Goal: Obtain resource: Download file/media

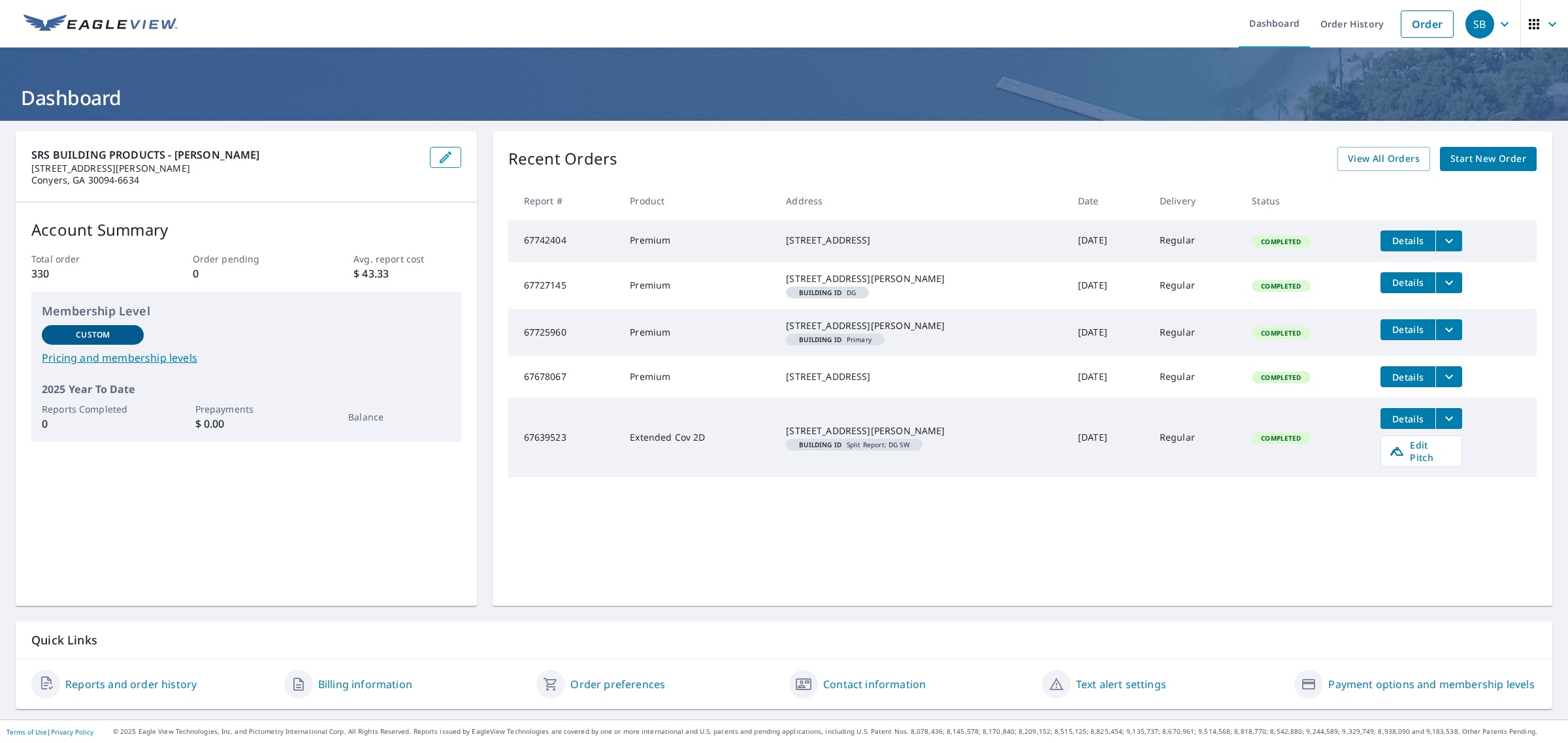
click at [1441, 291] on icon "filesDropdownBtn-67727145" at bounding box center [1449, 283] width 16 height 16
click at [1388, 289] on span "Details" at bounding box center [1407, 282] width 39 height 12
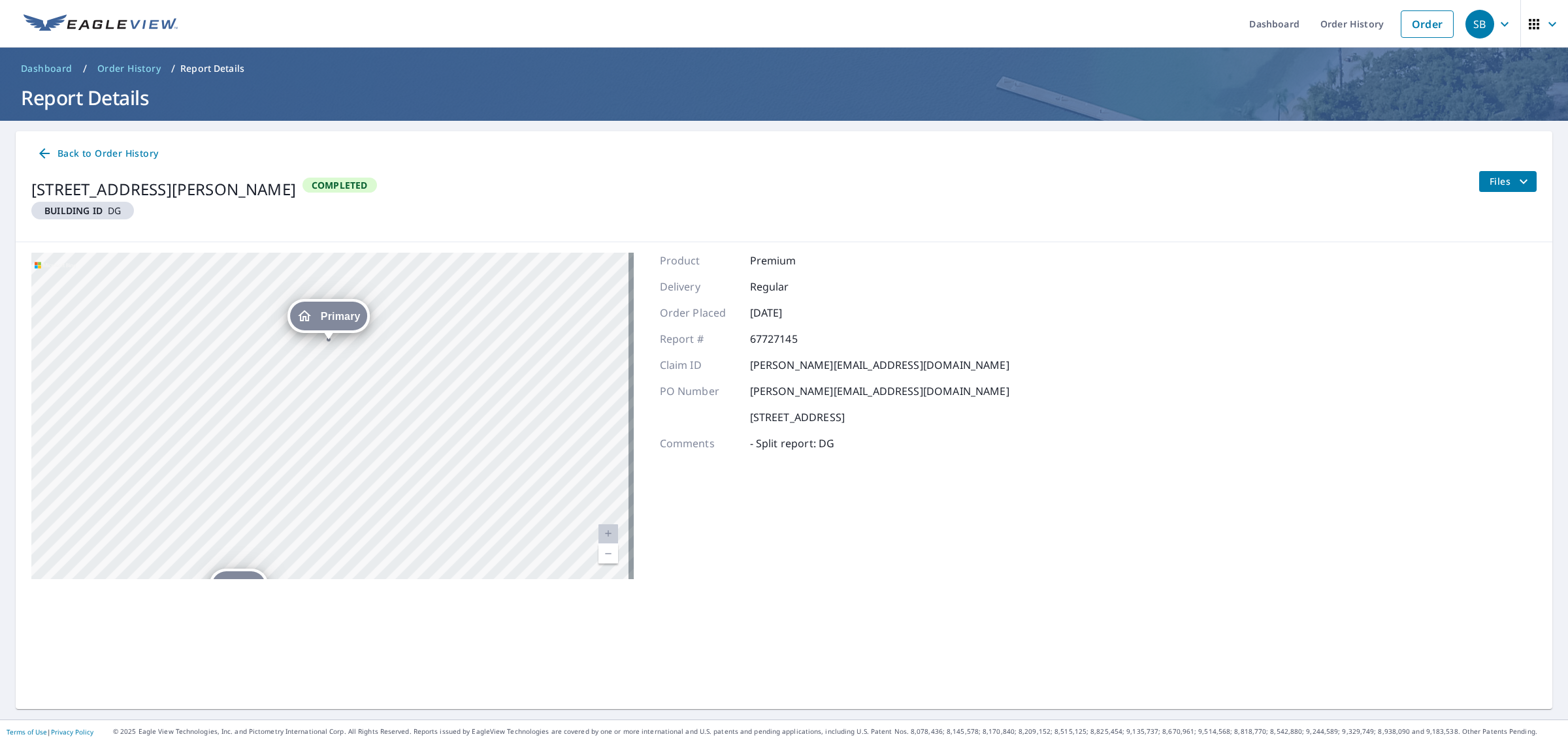
drag, startPoint x: 317, startPoint y: 427, endPoint x: 288, endPoint y: 501, distance: 79.5
click at [288, 501] on div "DG [STREET_ADDRESS][PERSON_NAME] Primary [STREET_ADDRESS][PERSON_NAME]" at bounding box center [332, 416] width 602 height 327
click at [312, 398] on span "Primary" at bounding box center [317, 403] width 40 height 10
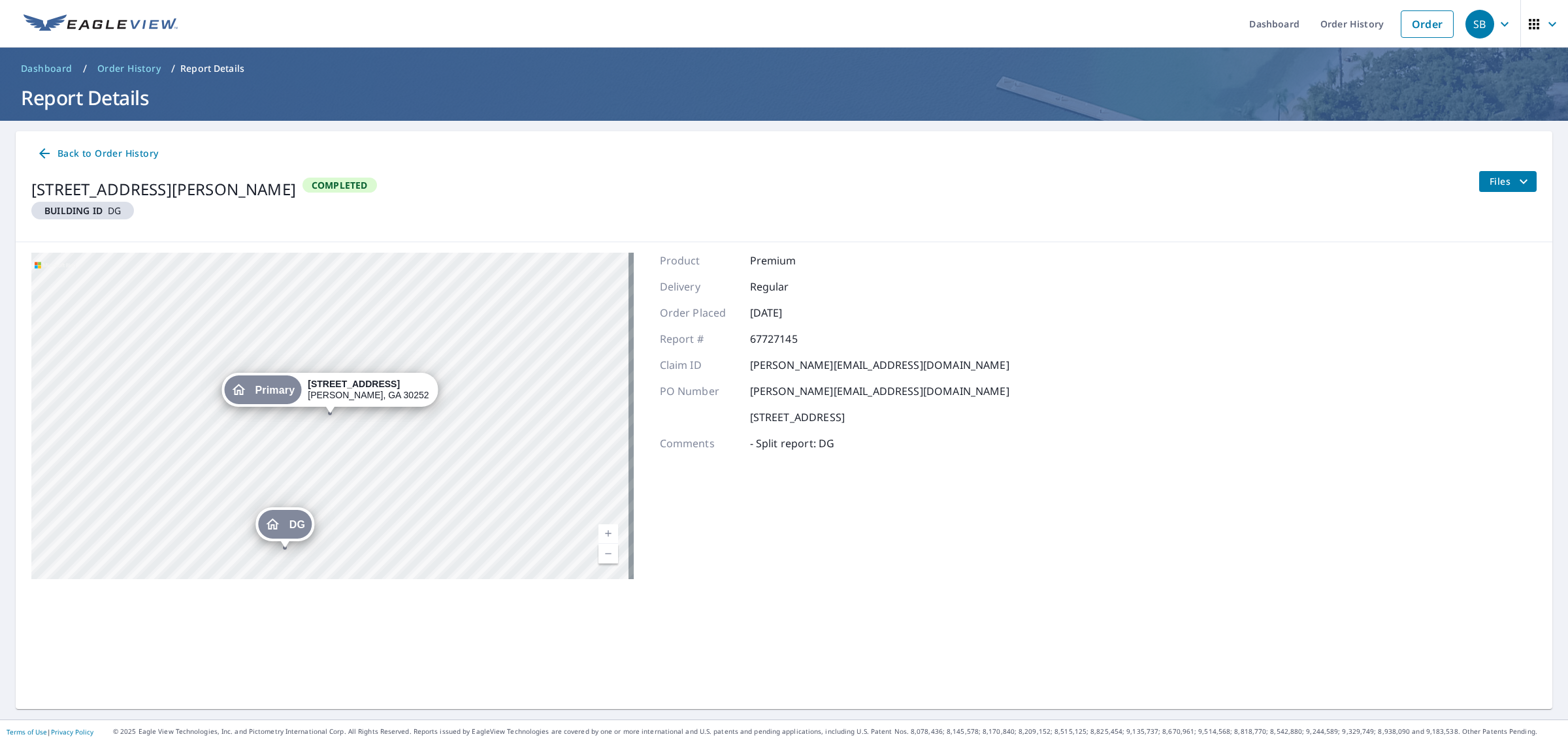
click at [284, 526] on div "DG" at bounding box center [285, 524] width 53 height 29
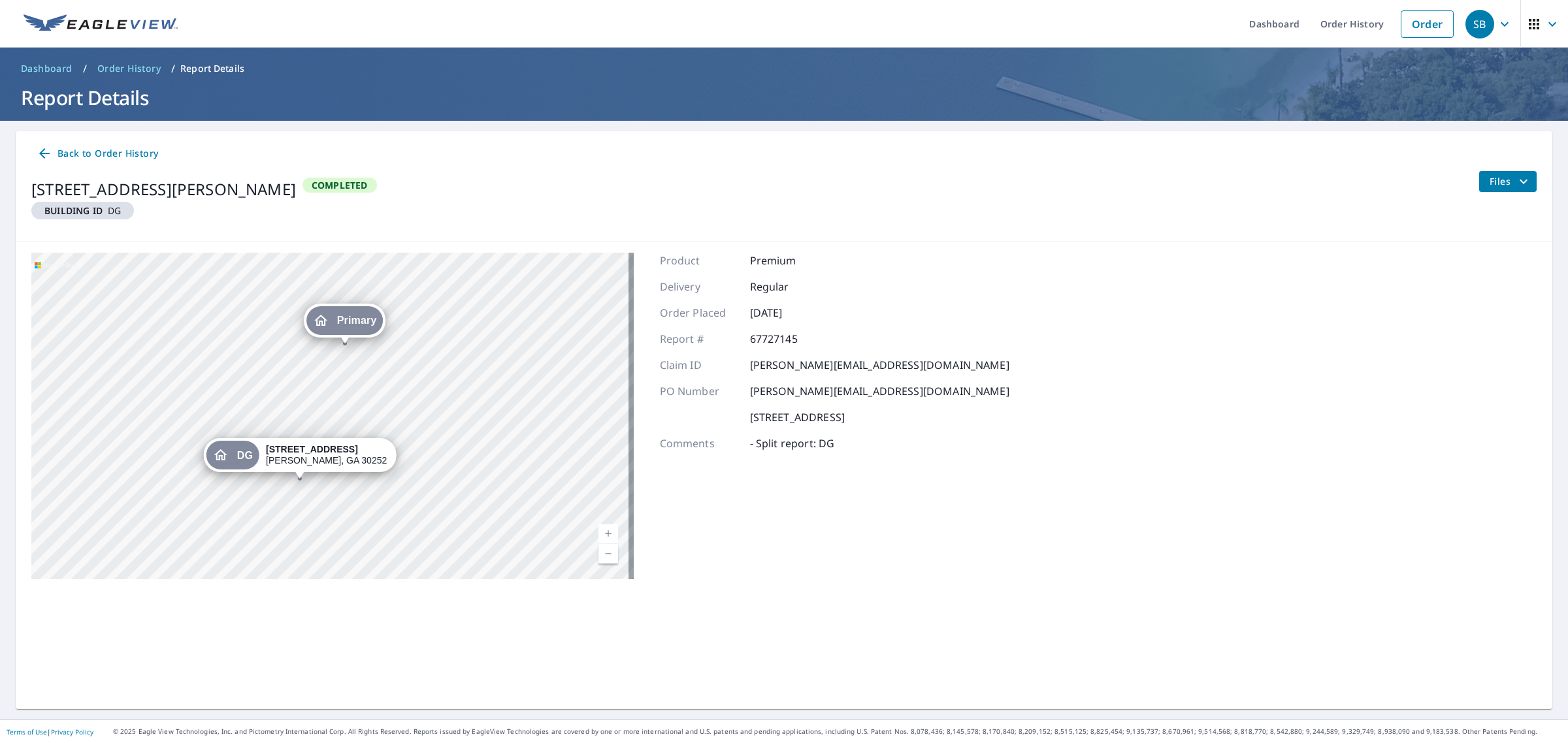
drag, startPoint x: 404, startPoint y: 380, endPoint x: 385, endPoint y: 420, distance: 44.3
click at [385, 420] on div "Primary [STREET_ADDRESS][PERSON_NAME][PERSON_NAME]" at bounding box center [332, 416] width 602 height 327
click at [123, 149] on span "Back to Order History" at bounding box center [98, 154] width 122 height 16
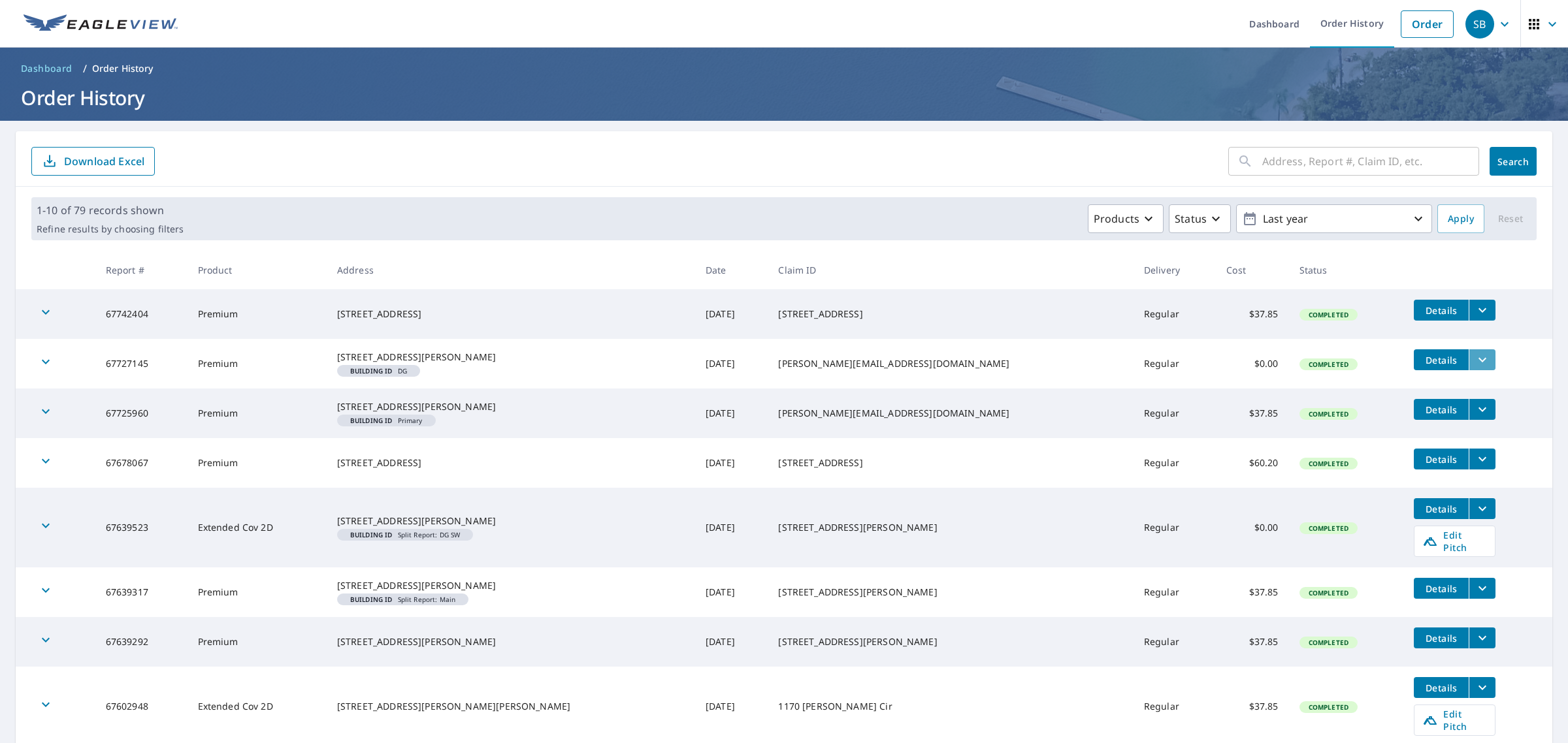
click at [1474, 358] on icon "filesDropdownBtn-67727145" at bounding box center [1482, 360] width 16 height 16
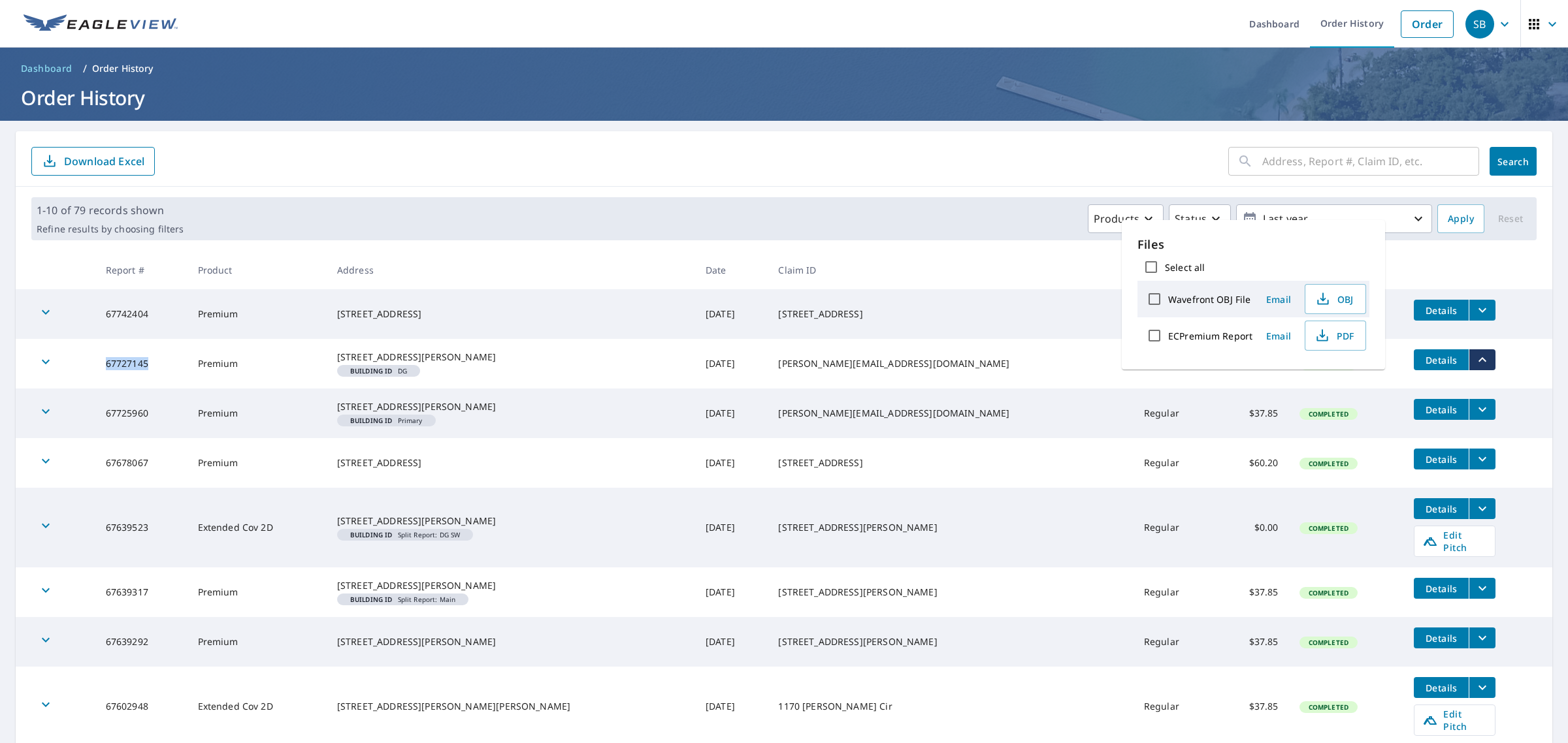
drag, startPoint x: 158, startPoint y: 370, endPoint x: 112, endPoint y: 374, distance: 46.2
click at [112, 374] on td "67727145" at bounding box center [141, 363] width 92 height 50
copy td "67727145"
click at [1469, 360] on button "filesDropdownBtn-67727145" at bounding box center [1482, 359] width 26 height 21
click at [50, 361] on icon "button" at bounding box center [46, 362] width 16 height 16
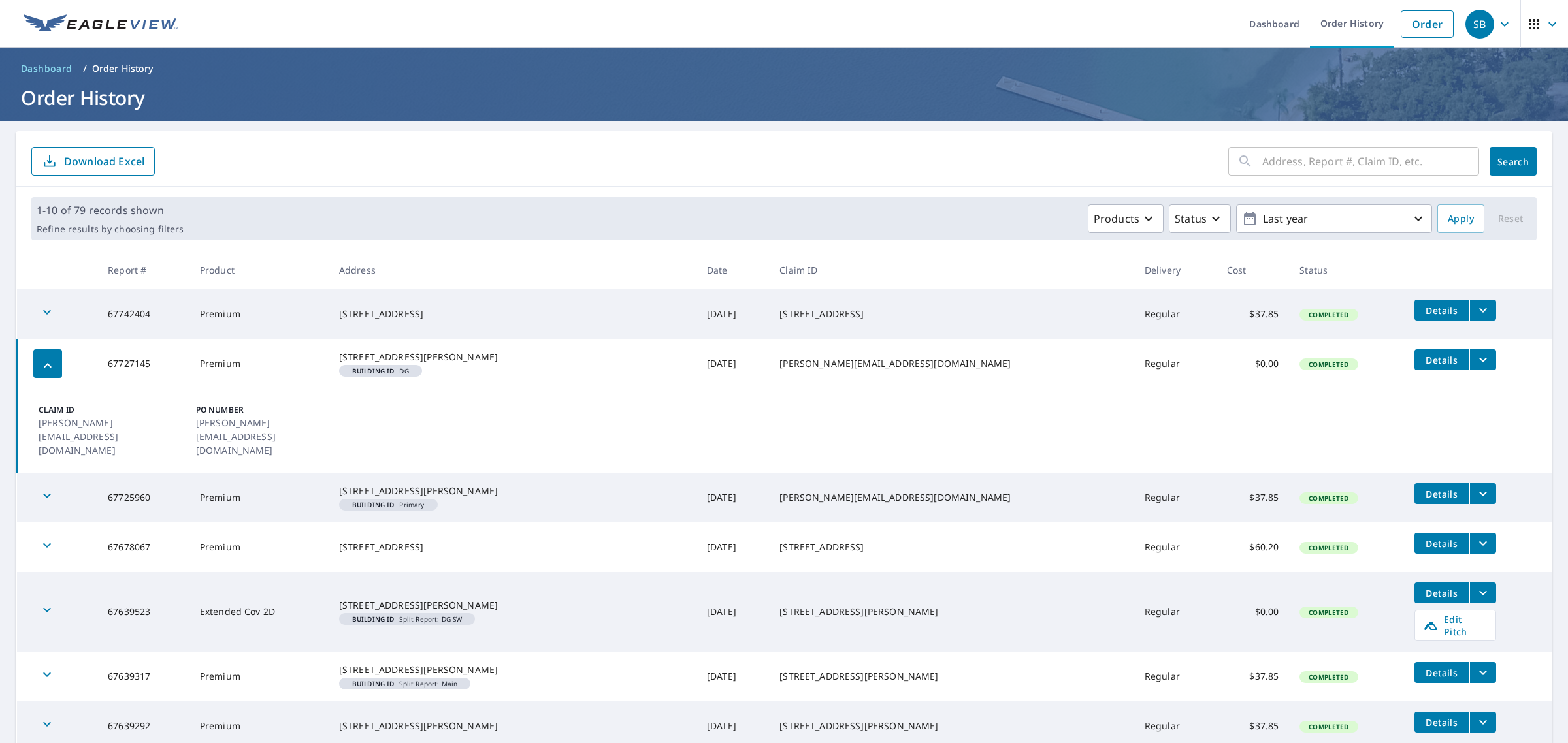
click at [410, 436] on td "Claim ID [PERSON_NAME][EMAIL_ADDRESS][DOMAIN_NAME] PO Number [PERSON_NAME][EMAI…" at bounding box center [785, 430] width 1536 height 84
click at [1156, 383] on td "Regular" at bounding box center [1175, 363] width 82 height 50
click at [1301, 366] on span "Completed" at bounding box center [1328, 363] width 55 height 9
click at [1475, 366] on icon "filesDropdownBtn-67727145" at bounding box center [1483, 360] width 16 height 16
click at [1171, 267] on label "Select all" at bounding box center [1184, 267] width 40 height 12
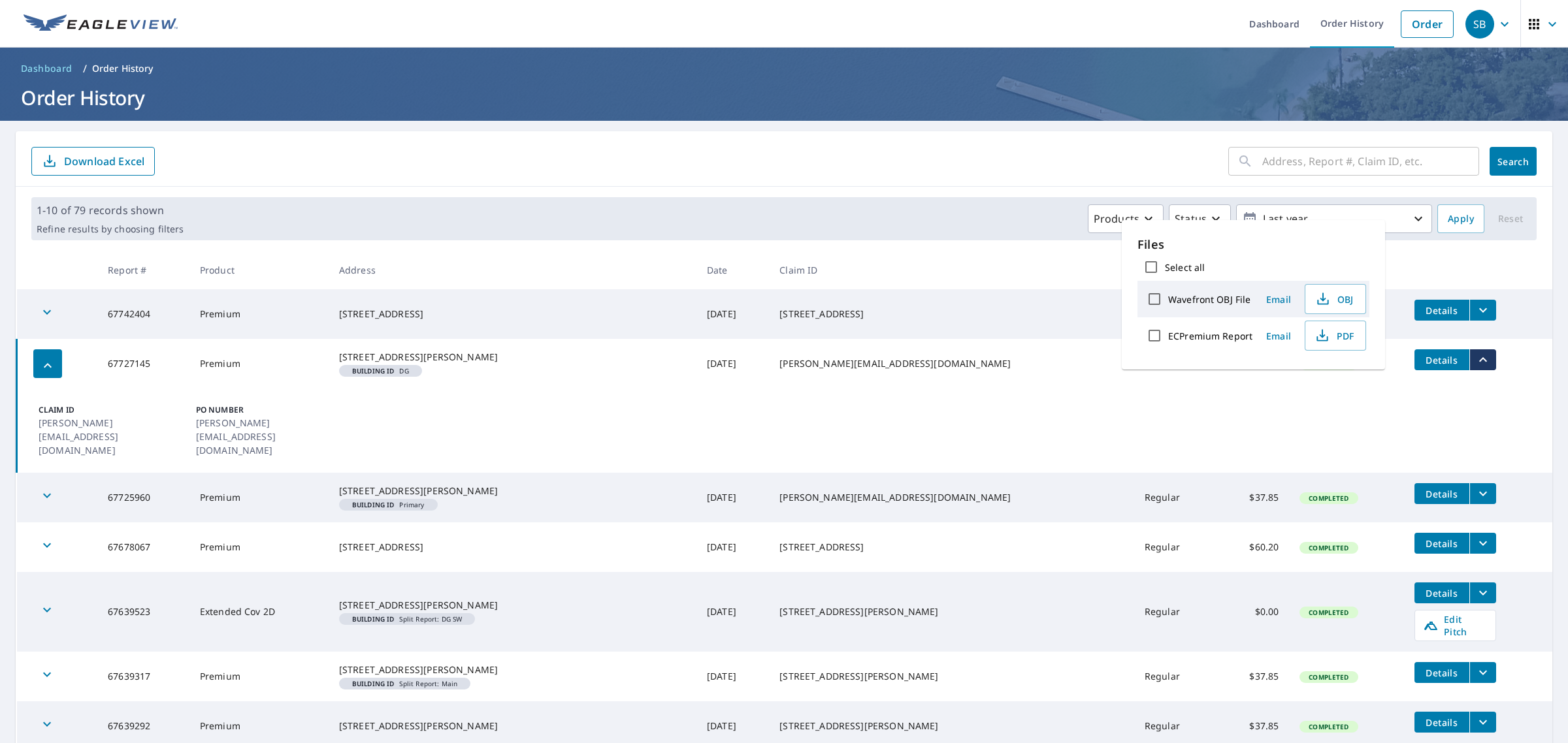
click at [1164, 267] on input "Select all" at bounding box center [1151, 267] width 27 height 27
checkbox input "true"
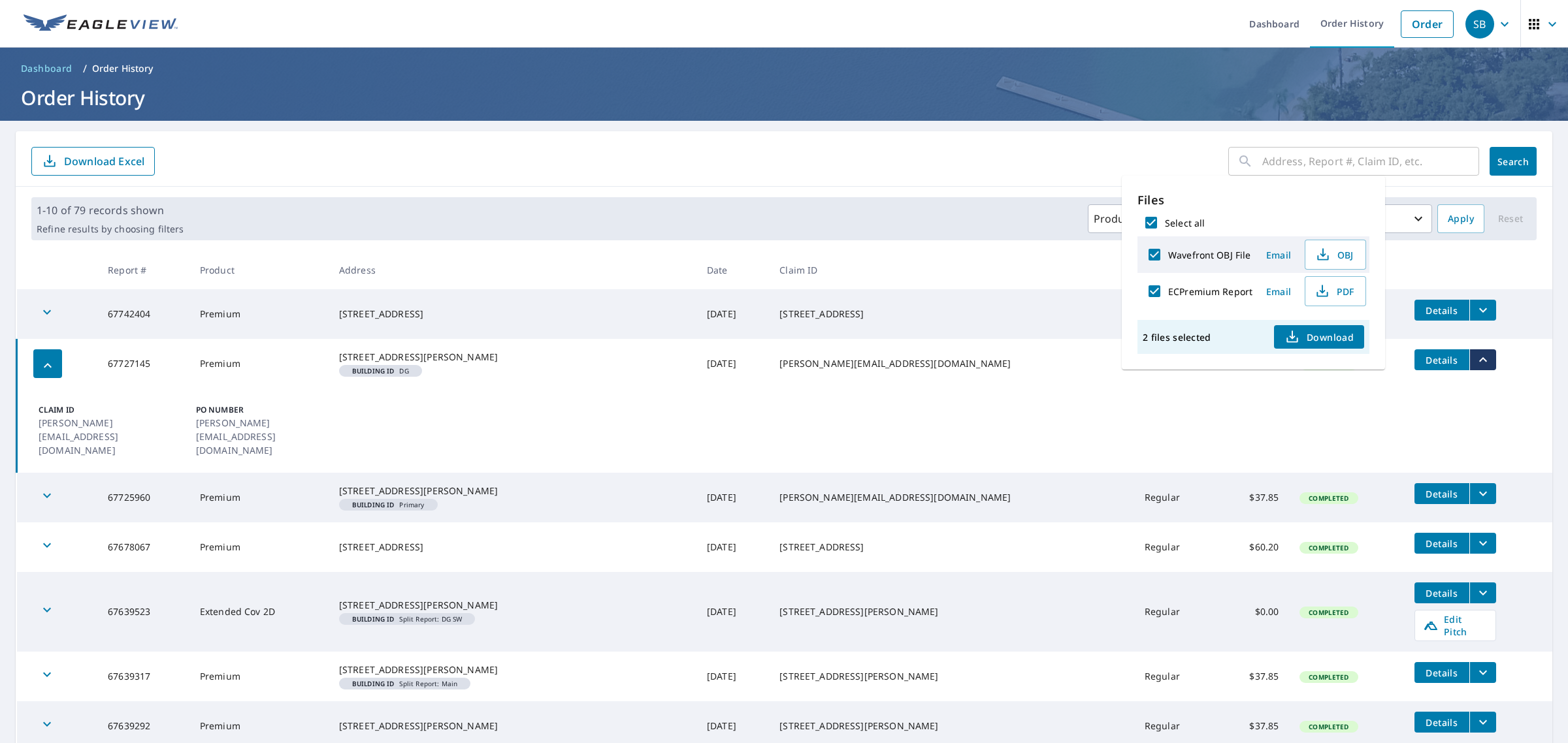
click at [1185, 215] on div "Select all" at bounding box center [1253, 223] width 232 height 27
click at [1300, 331] on span "Download" at bounding box center [1319, 337] width 69 height 16
click at [1216, 403] on td "Claim ID [PERSON_NAME][EMAIL_ADDRESS][DOMAIN_NAME] PO Number [PERSON_NAME][EMAI…" at bounding box center [785, 430] width 1536 height 84
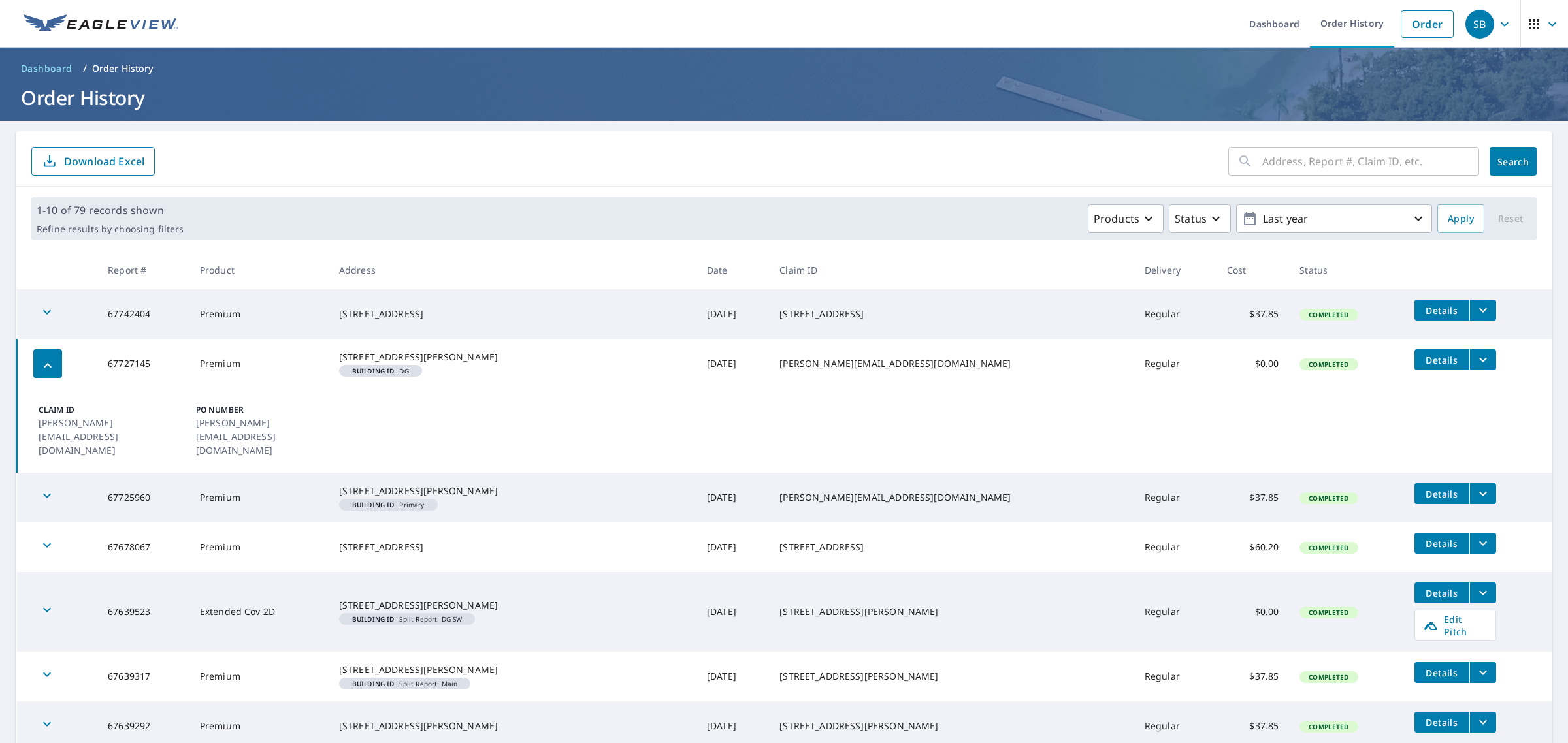
click at [1434, 359] on button "Details" at bounding box center [1441, 359] width 55 height 21
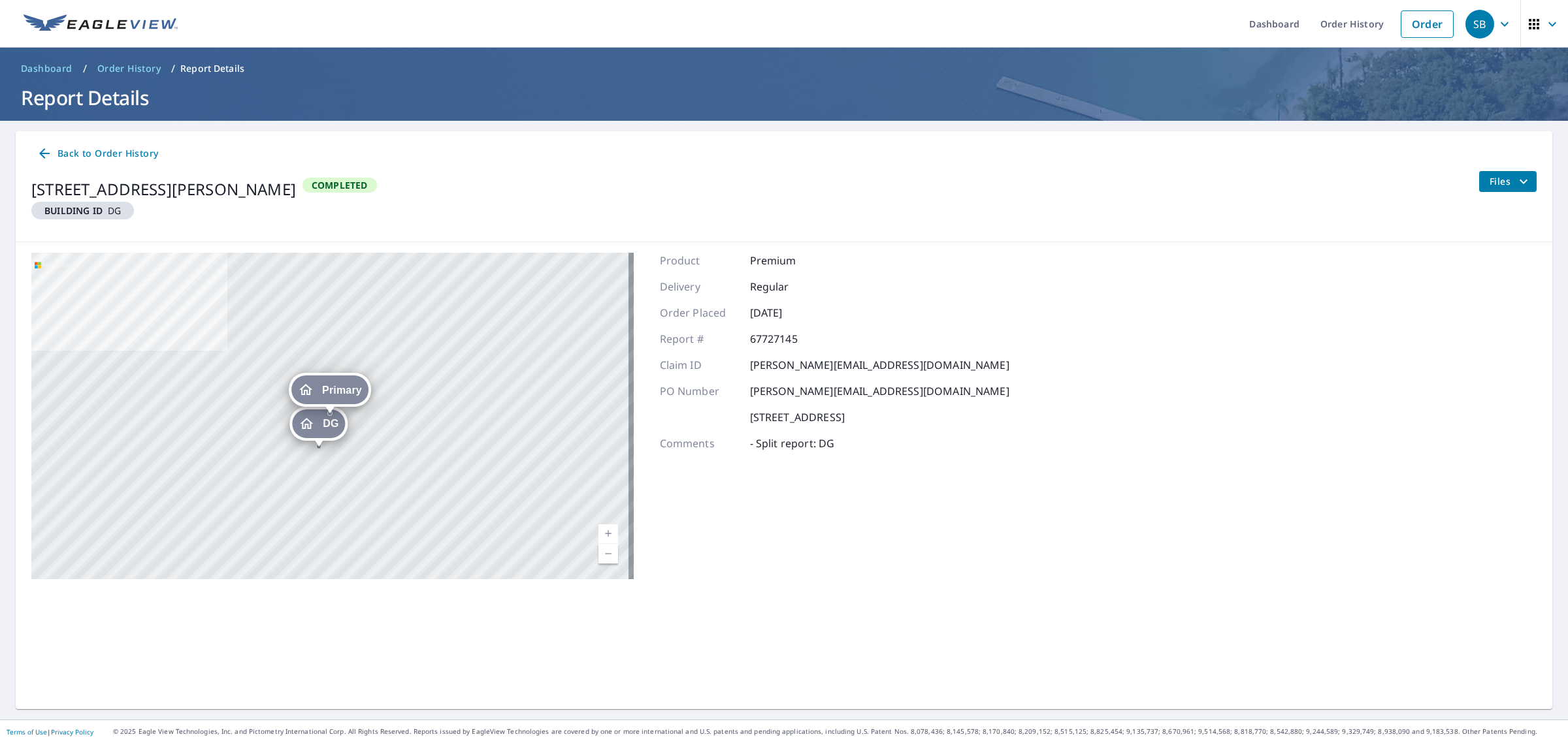
click at [331, 389] on span "Primary" at bounding box center [342, 390] width 40 height 10
click at [267, 393] on span "Primary" at bounding box center [275, 390] width 40 height 10
click at [307, 394] on icon "Dropped pin, building Primary, Residential property, 2320 Snapping Shoals Rd Mc…" at bounding box center [306, 390] width 13 height 11
click at [307, 394] on div "Primary [STREET_ADDRESS][PERSON_NAME]" at bounding box center [330, 390] width 216 height 34
click at [802, 341] on p "67727145" at bounding box center [789, 339] width 78 height 16
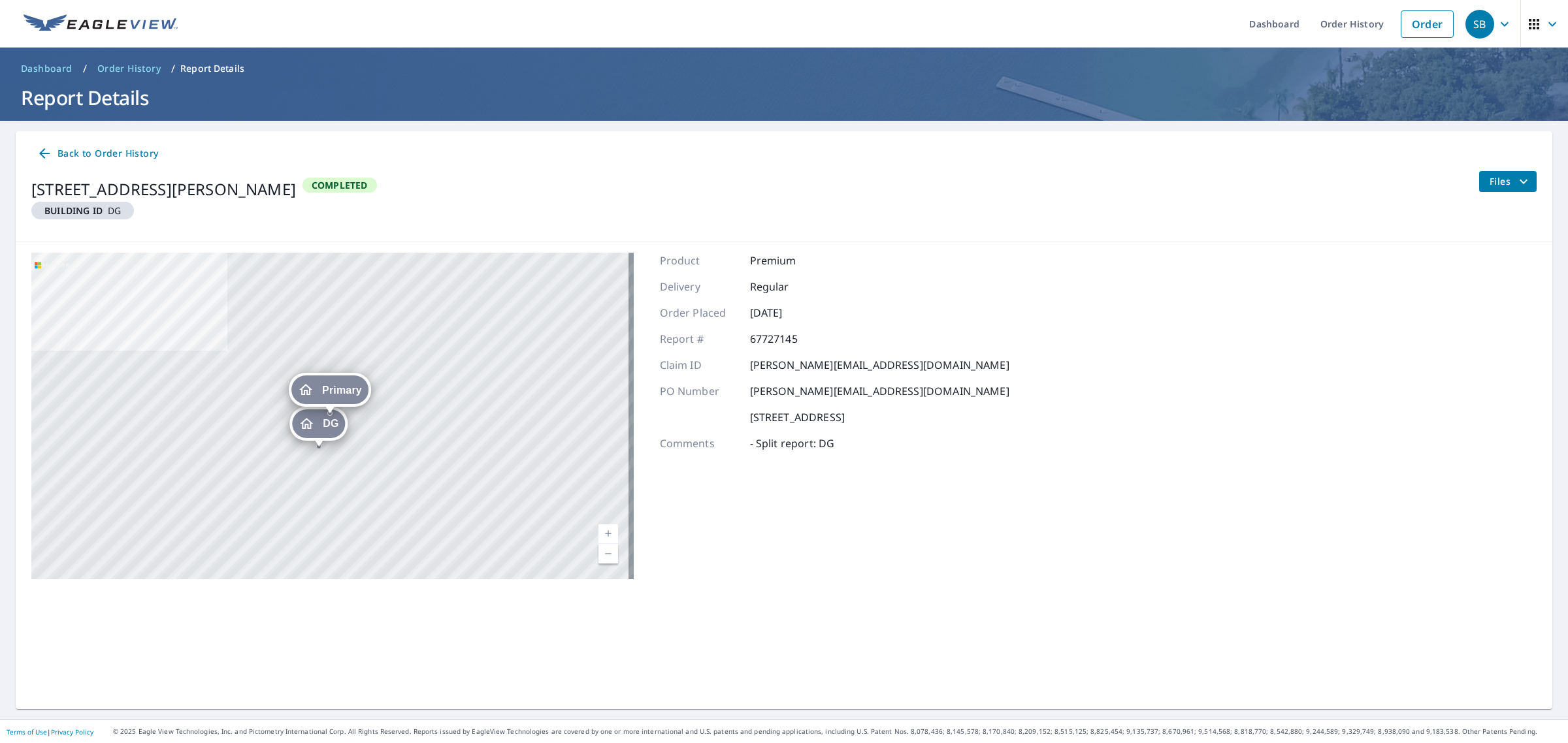
click at [737, 469] on div "Product Premium Delivery Regular Order Placed [DATE] Report # 67727145 Claim ID…" at bounding box center [834, 416] width 349 height 327
click at [80, 157] on span "Back to Order History" at bounding box center [98, 154] width 122 height 16
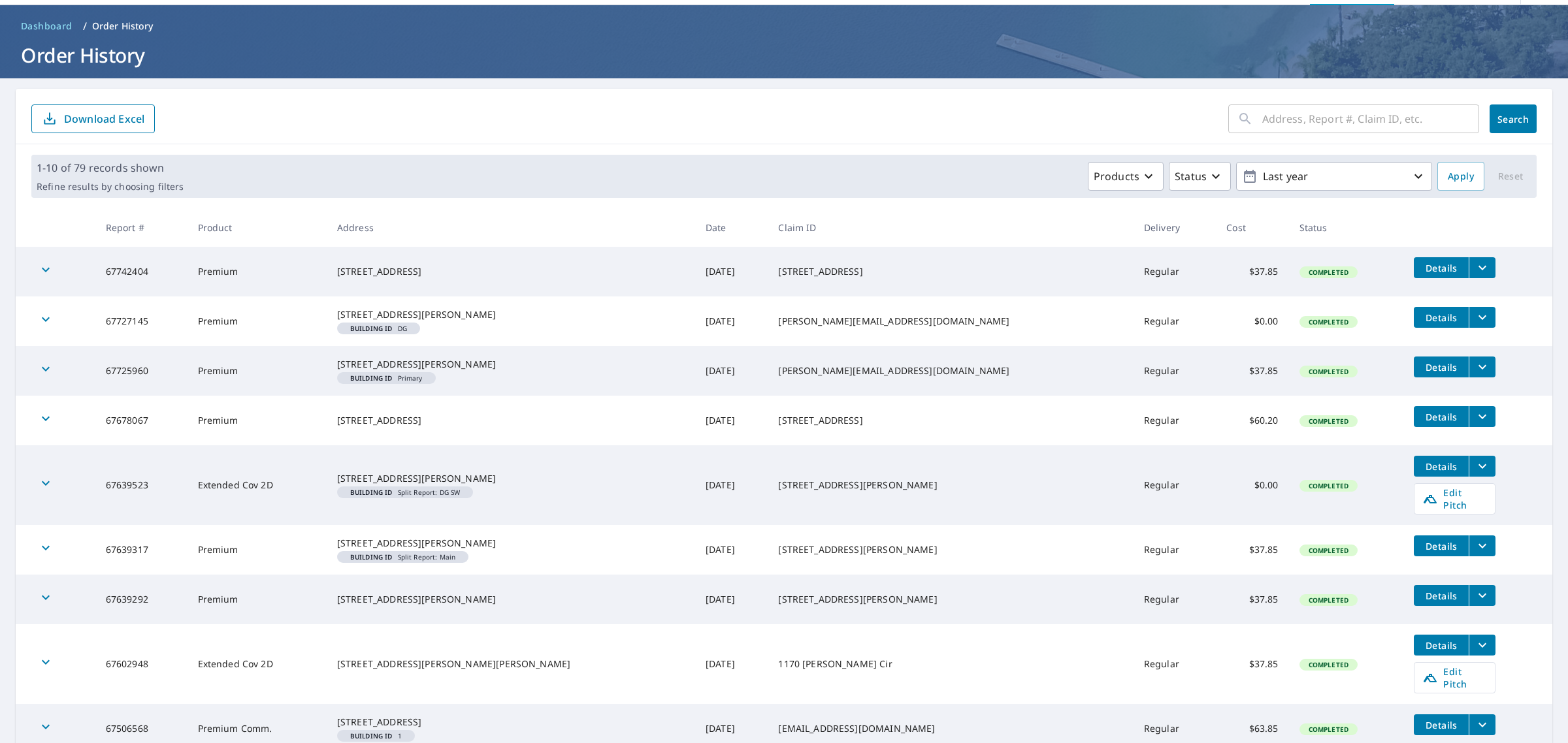
scroll to position [82, 0]
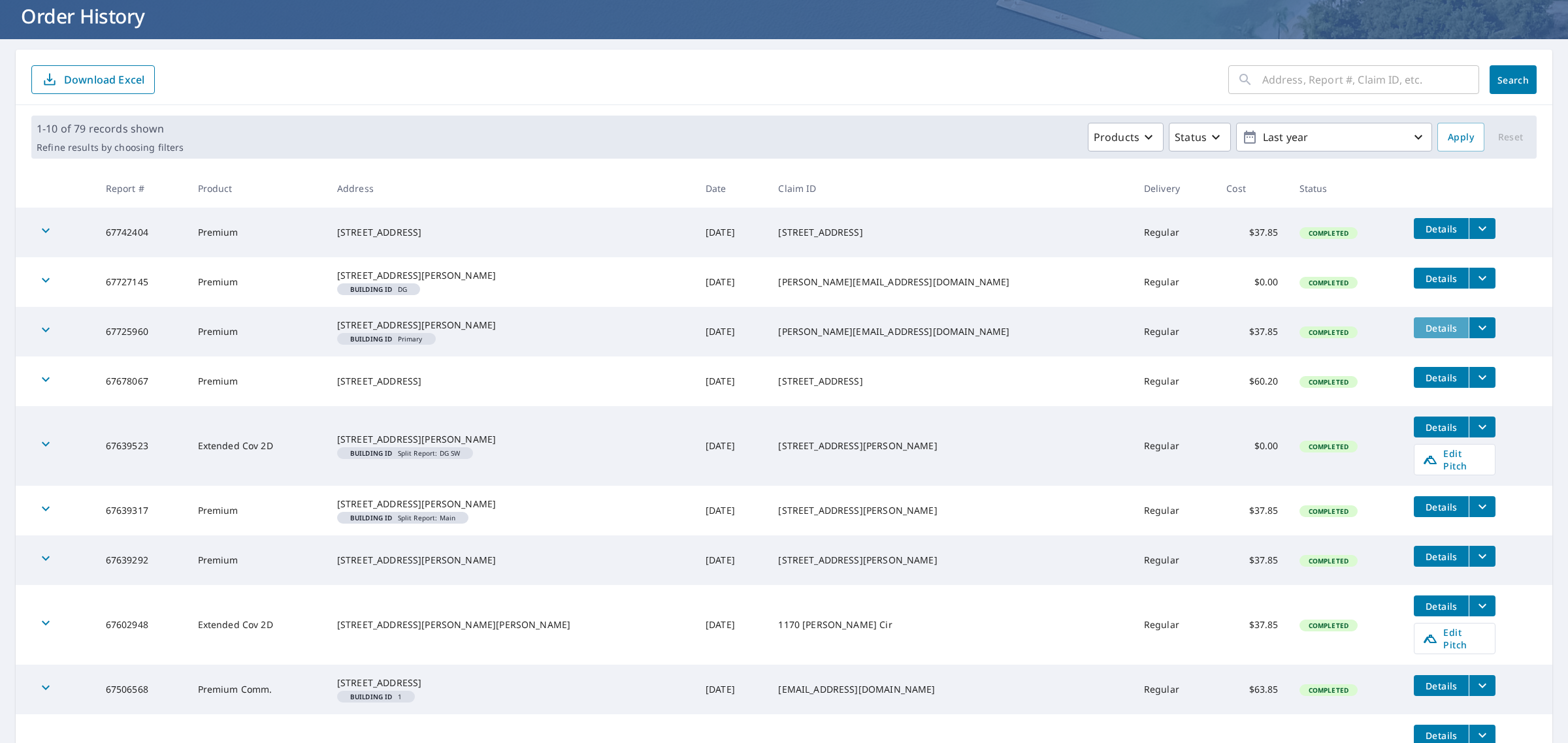
click at [1427, 335] on span "Details" at bounding box center [1441, 327] width 39 height 12
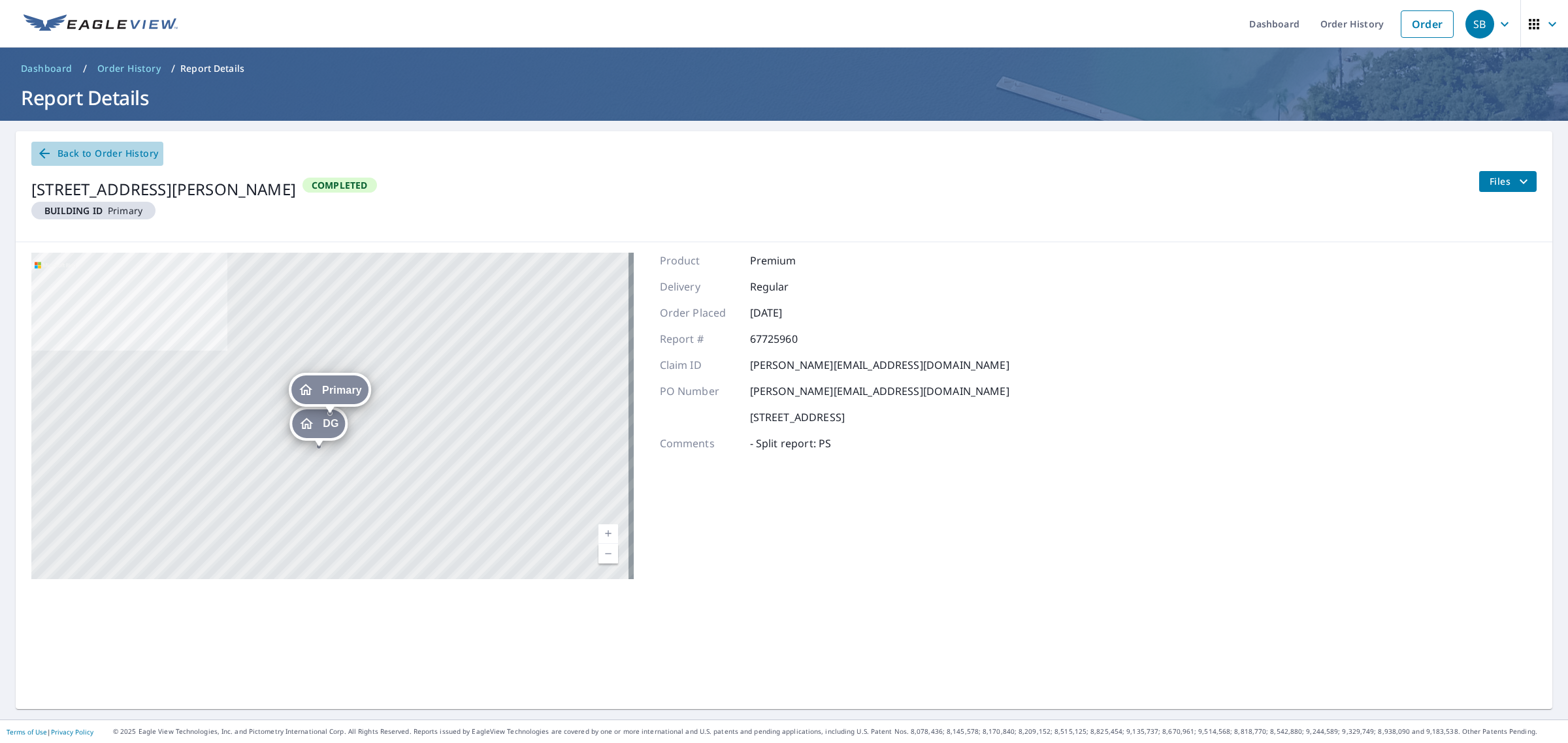
click at [100, 143] on link "Back to Order History" at bounding box center [97, 154] width 132 height 24
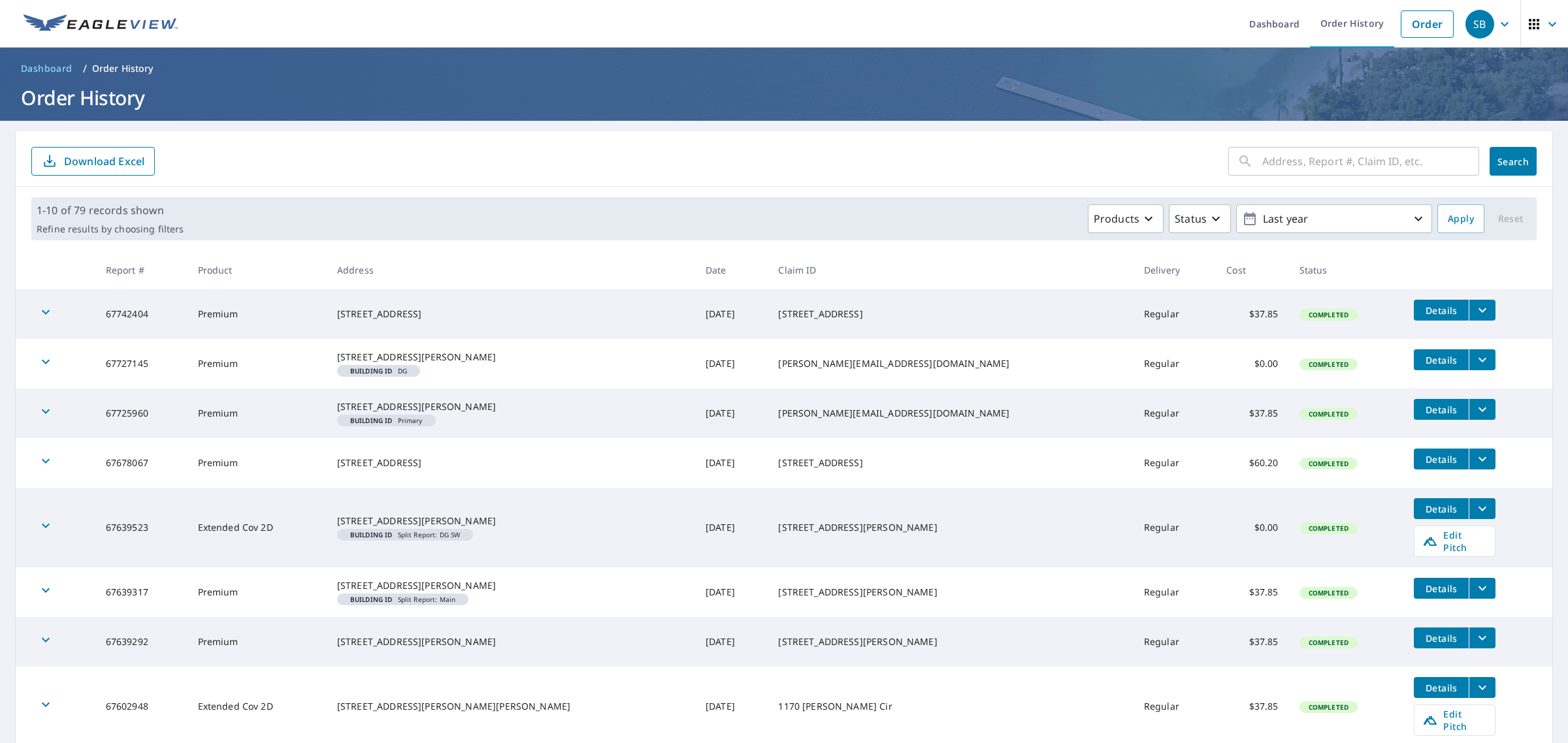
click at [46, 414] on icon "button" at bounding box center [46, 412] width 8 height 5
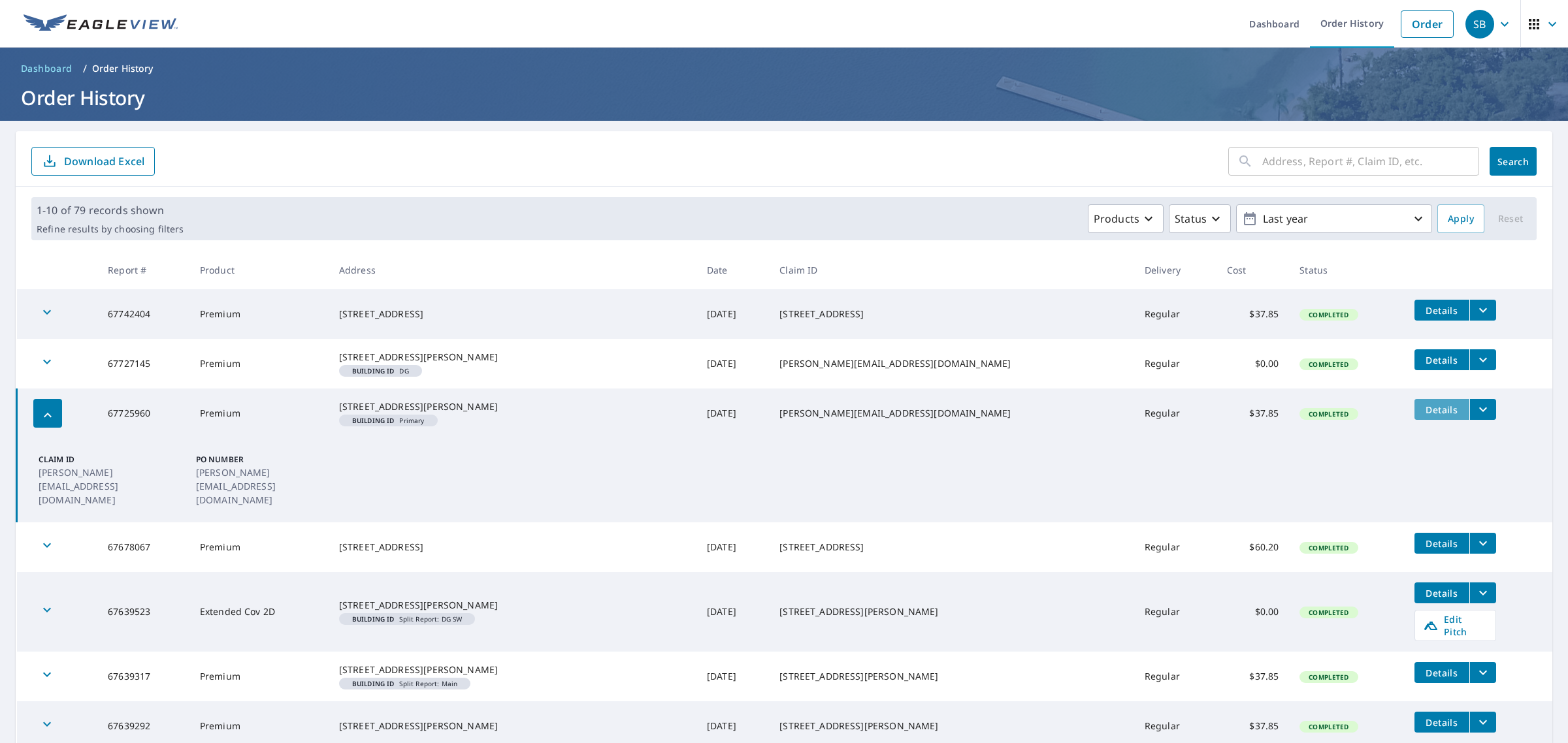
click at [1422, 416] on span "Details" at bounding box center [1441, 409] width 39 height 12
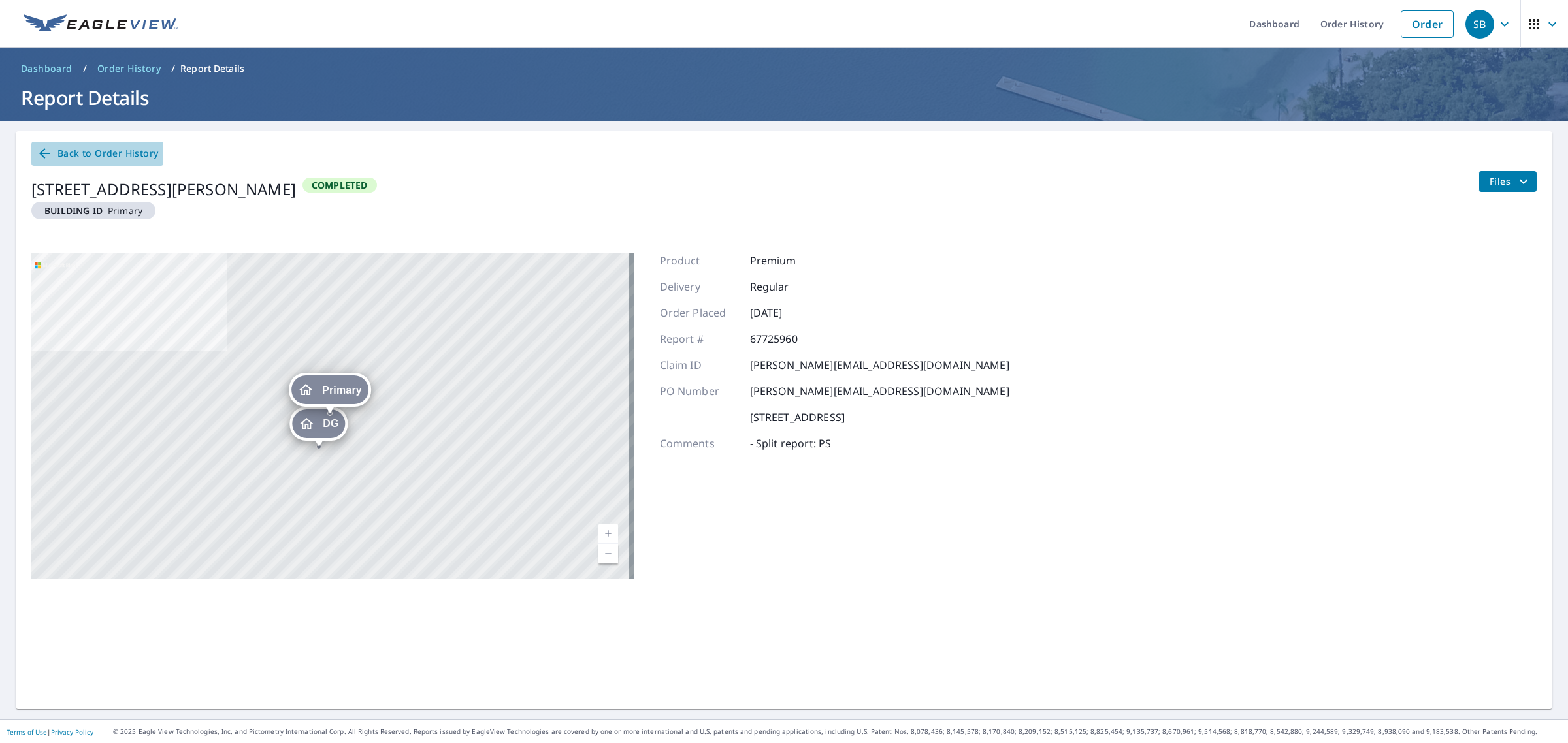
click at [142, 151] on span "Back to Order History" at bounding box center [98, 154] width 122 height 16
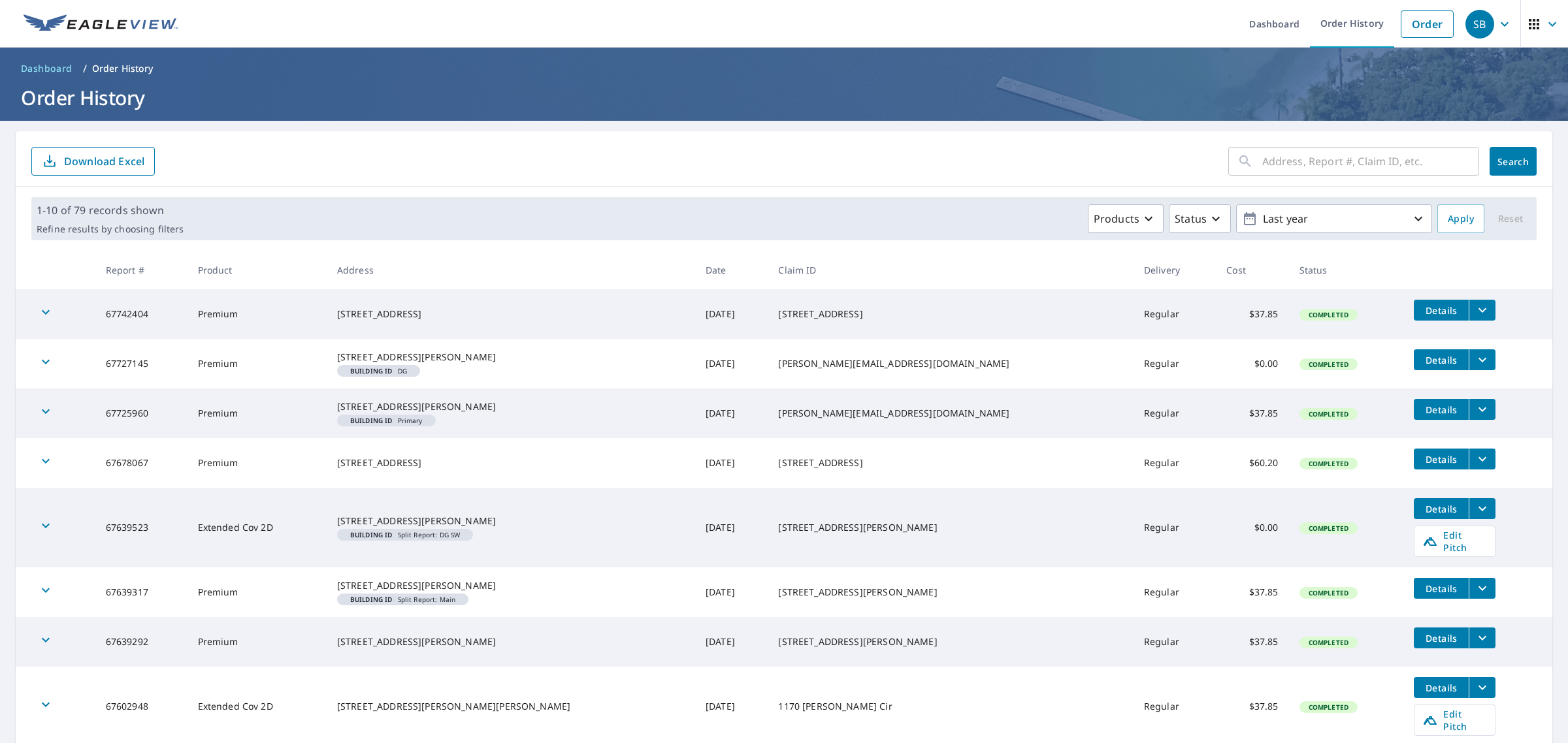
click at [41, 420] on icon "button" at bounding box center [46, 412] width 16 height 16
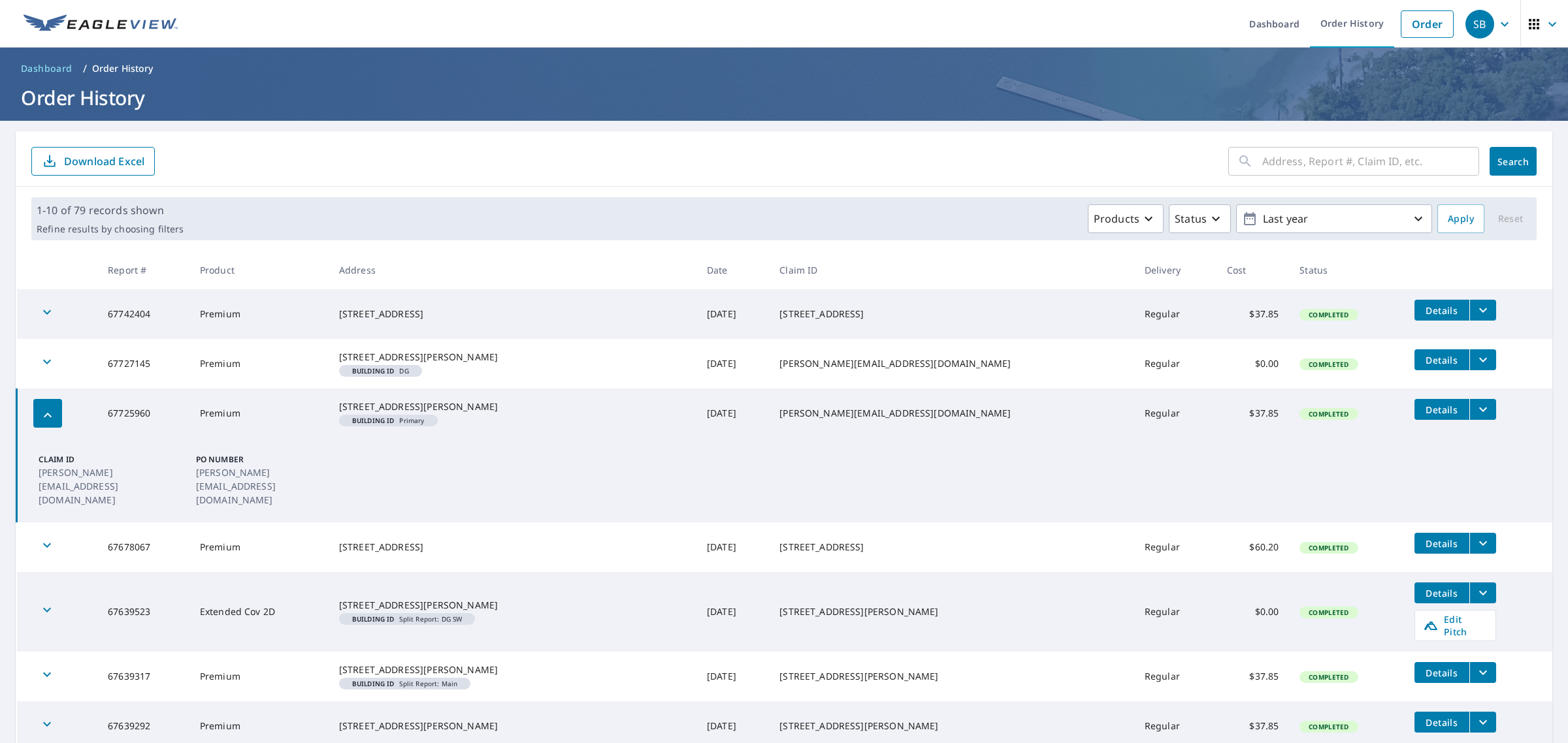
click at [1479, 412] on icon "filesDropdownBtn-67725960" at bounding box center [1483, 410] width 8 height 5
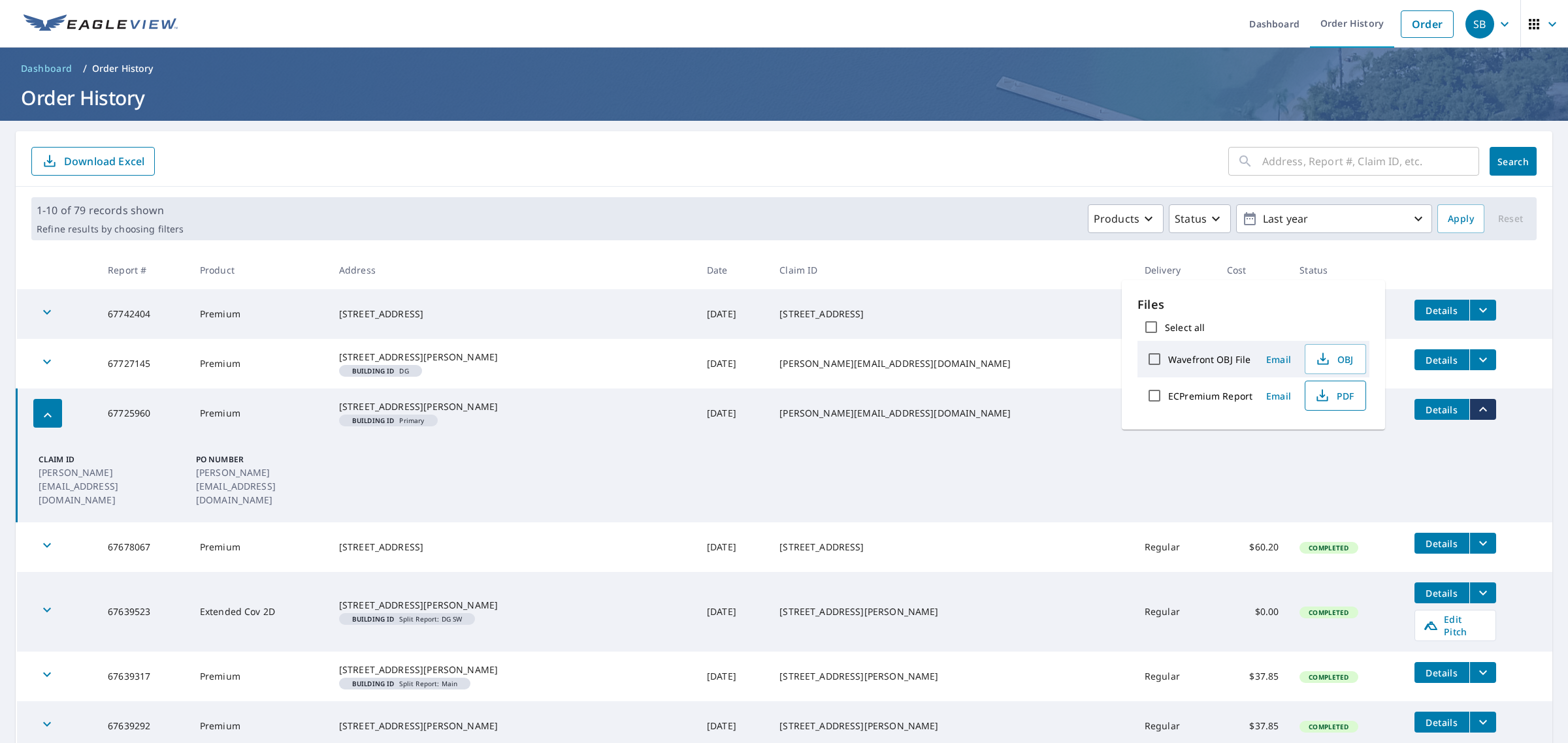
click at [1321, 394] on icon "button" at bounding box center [1321, 393] width 6 height 9
